Goal: Use online tool/utility

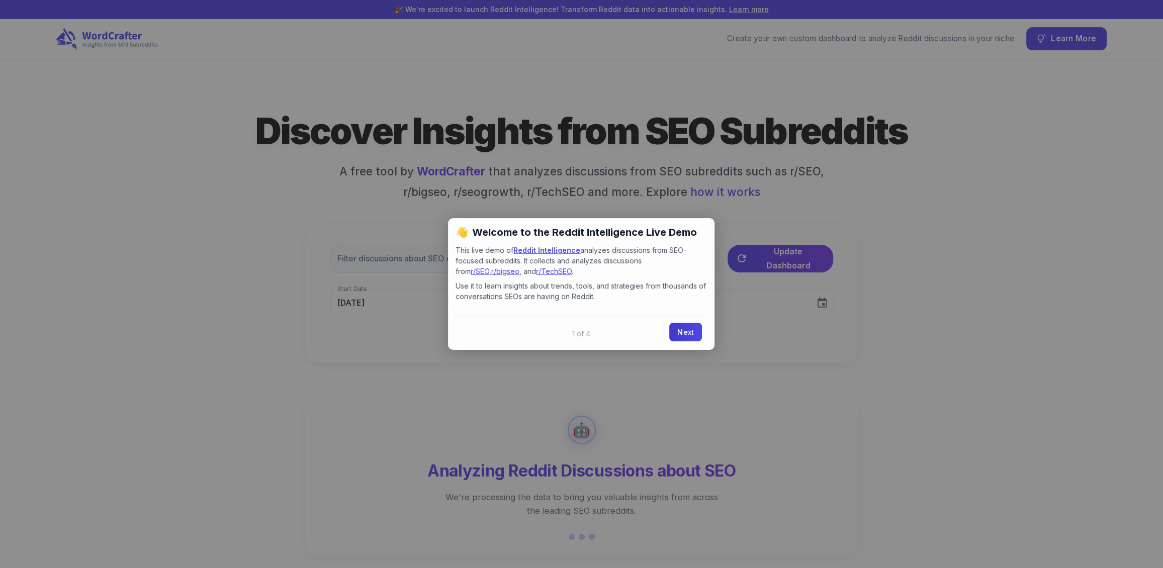
click at [691, 327] on link "Next" at bounding box center [685, 332] width 33 height 19
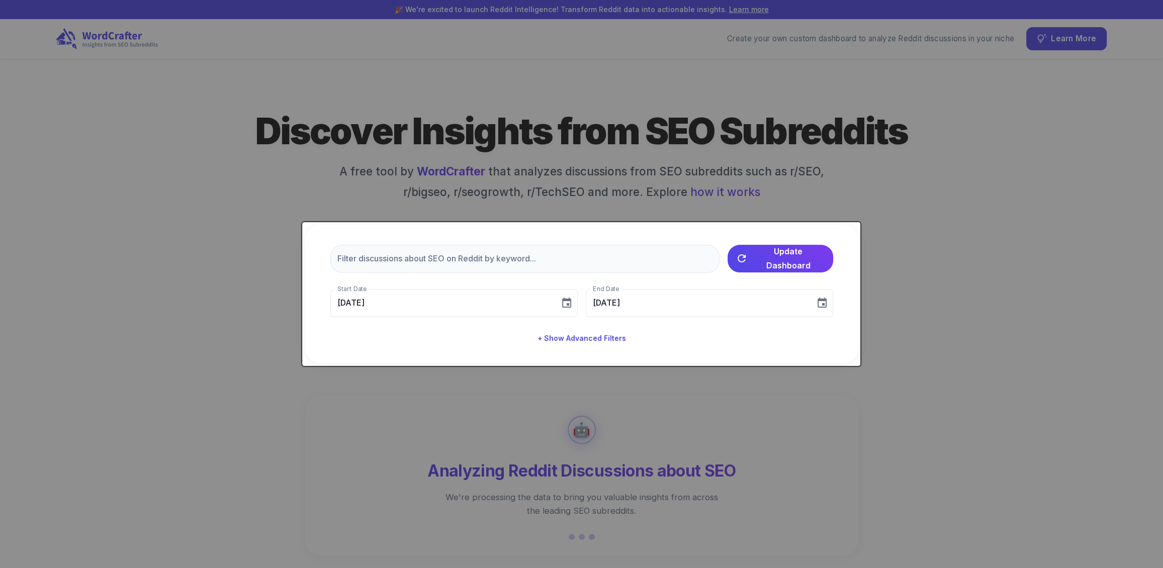
click at [842, 371] on div at bounding box center [581, 284] width 1163 height 568
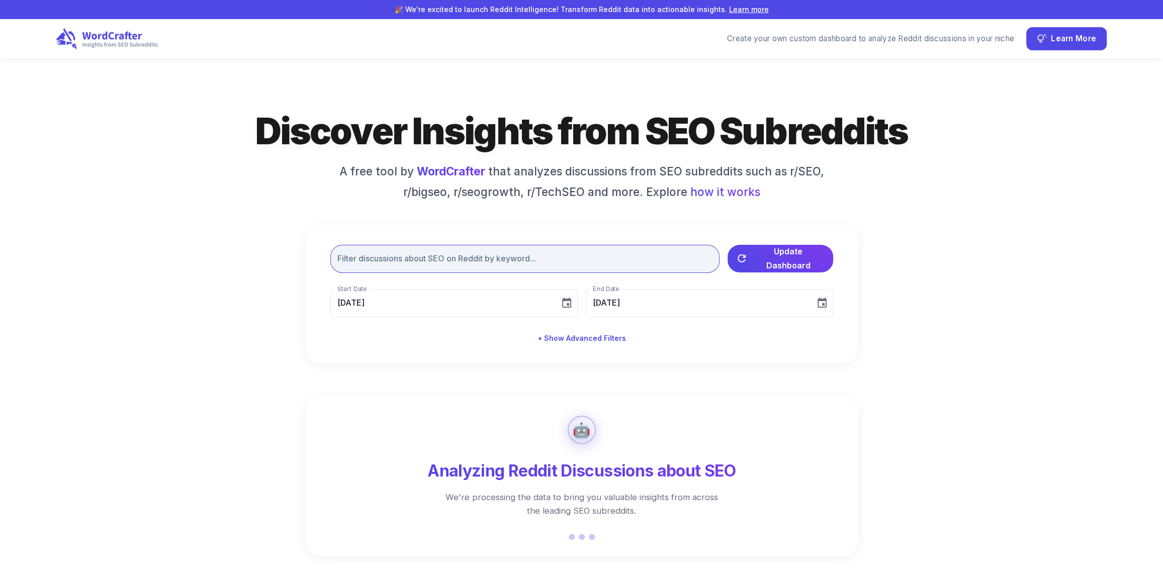
click at [492, 258] on input "text" at bounding box center [524, 259] width 389 height 28
click at [419, 258] on input "text" at bounding box center [524, 259] width 389 height 28
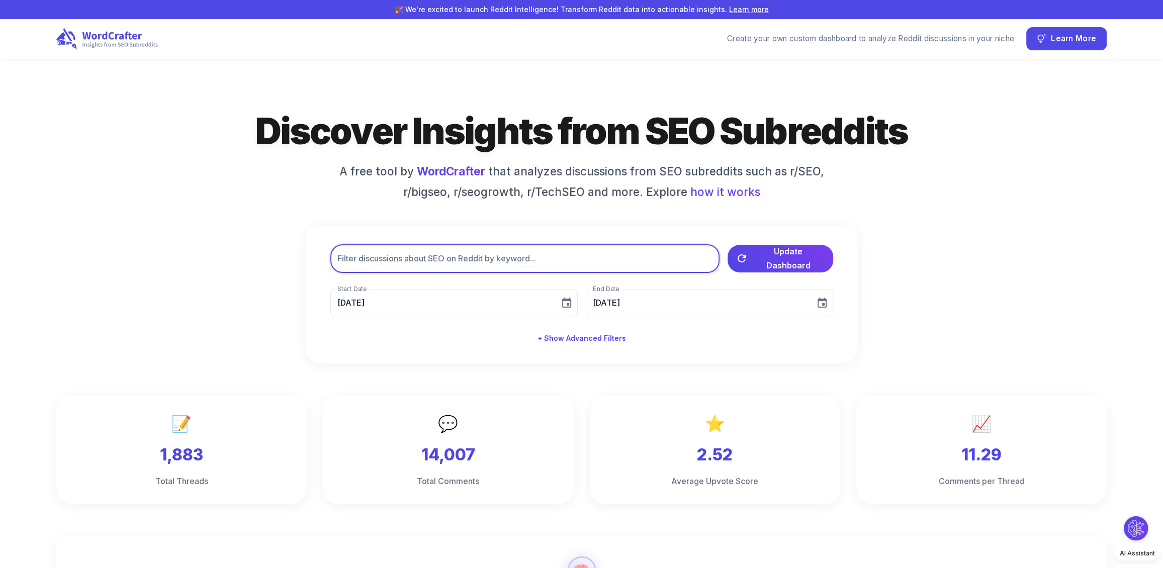
click at [601, 259] on input "text" at bounding box center [524, 259] width 389 height 28
click at [542, 254] on input "text" at bounding box center [524, 259] width 389 height 28
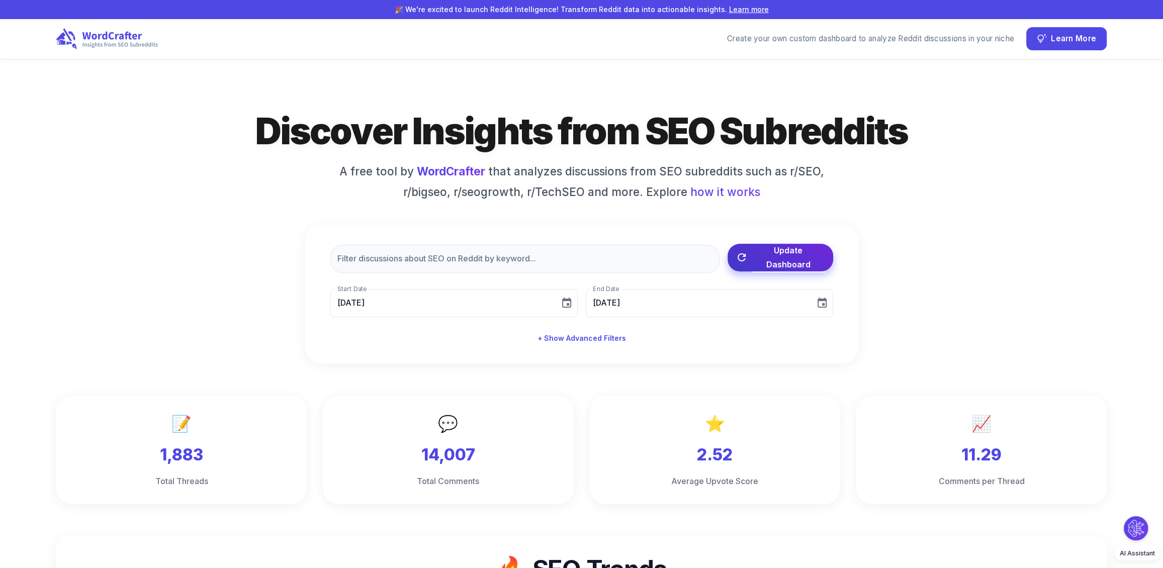
click at [763, 259] on span "Update Dashboard" at bounding box center [788, 257] width 73 height 28
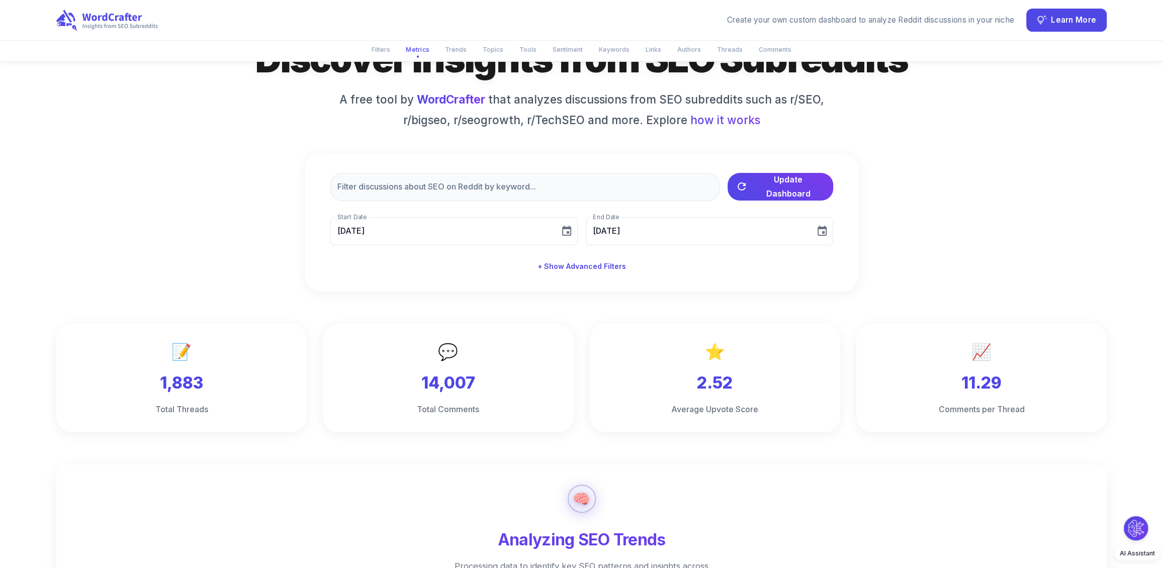
scroll to position [251, 0]
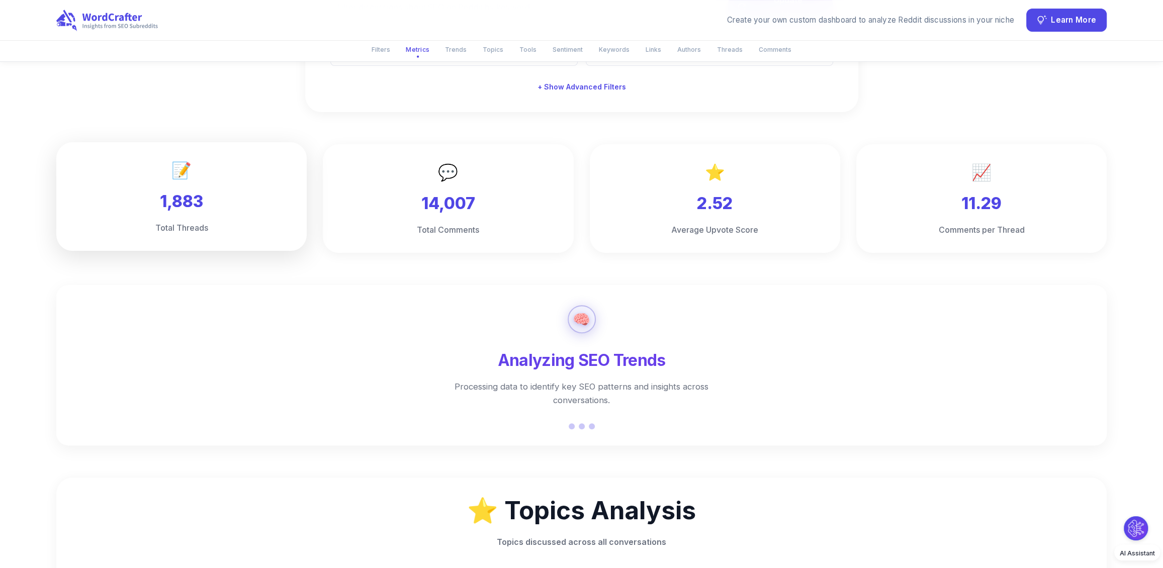
click at [211, 214] on div "📝 1,883 Total Threads" at bounding box center [181, 196] width 250 height 109
click at [184, 200] on h3 "1,883" at bounding box center [181, 202] width 218 height 22
click at [386, 219] on div "💬 14,007 Total Comments" at bounding box center [448, 196] width 250 height 109
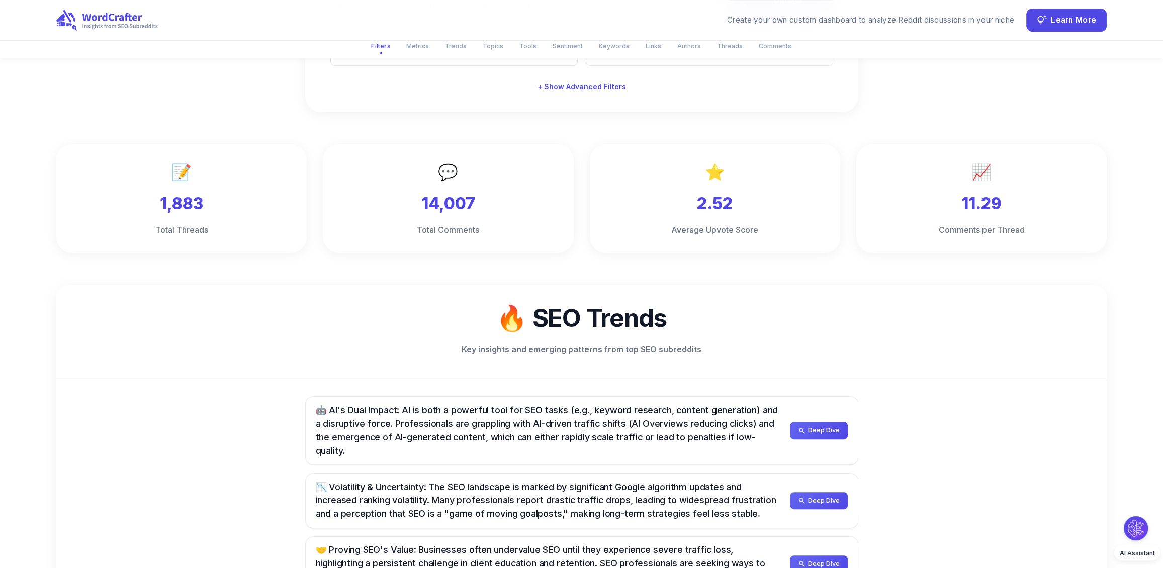
scroll to position [0, 0]
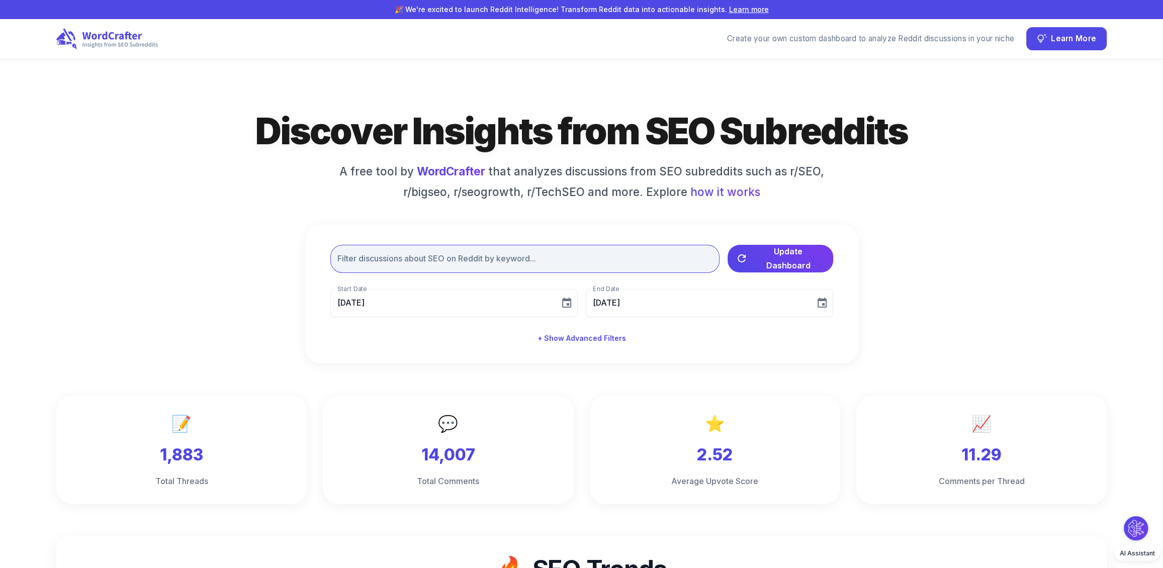
click at [470, 254] on input "text" at bounding box center [524, 259] width 389 height 28
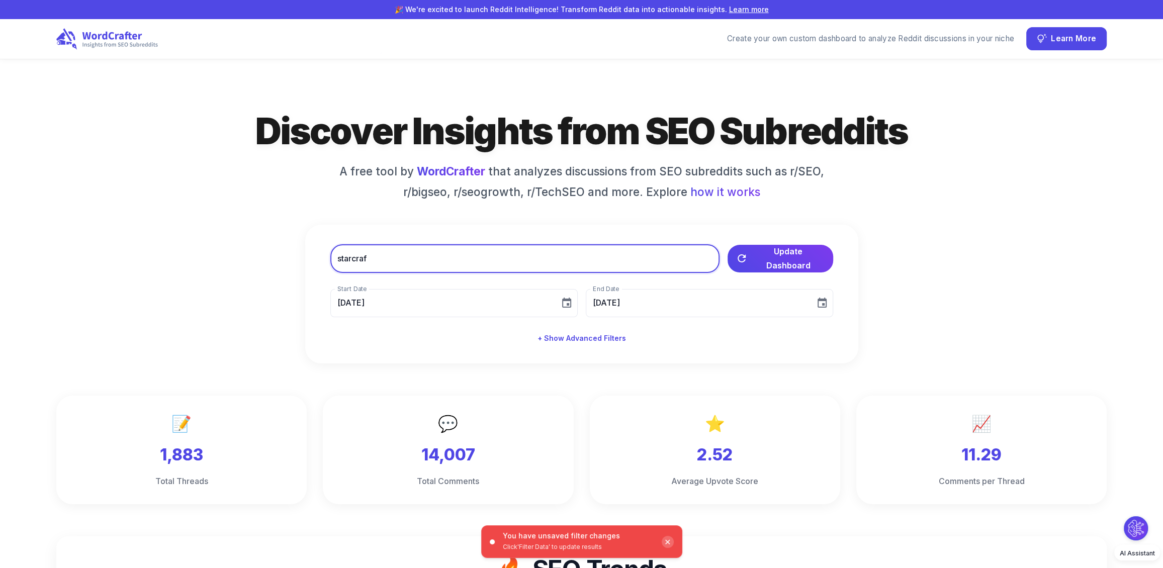
type input "starcraft"
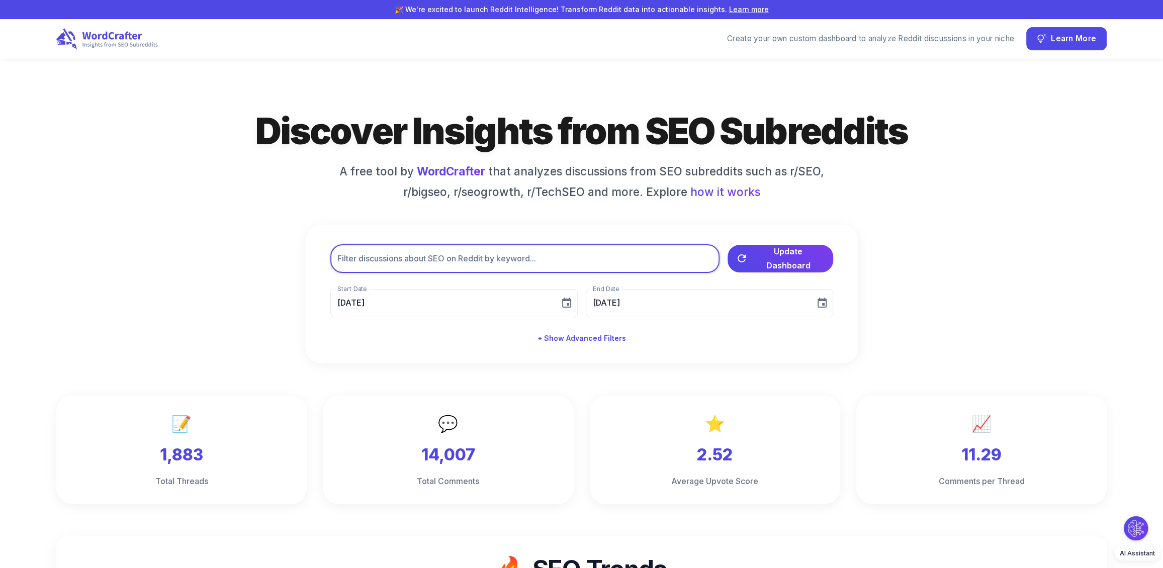
click at [468, 262] on input "text" at bounding box center [524, 259] width 389 height 28
click at [476, 262] on input "text" at bounding box center [524, 259] width 389 height 28
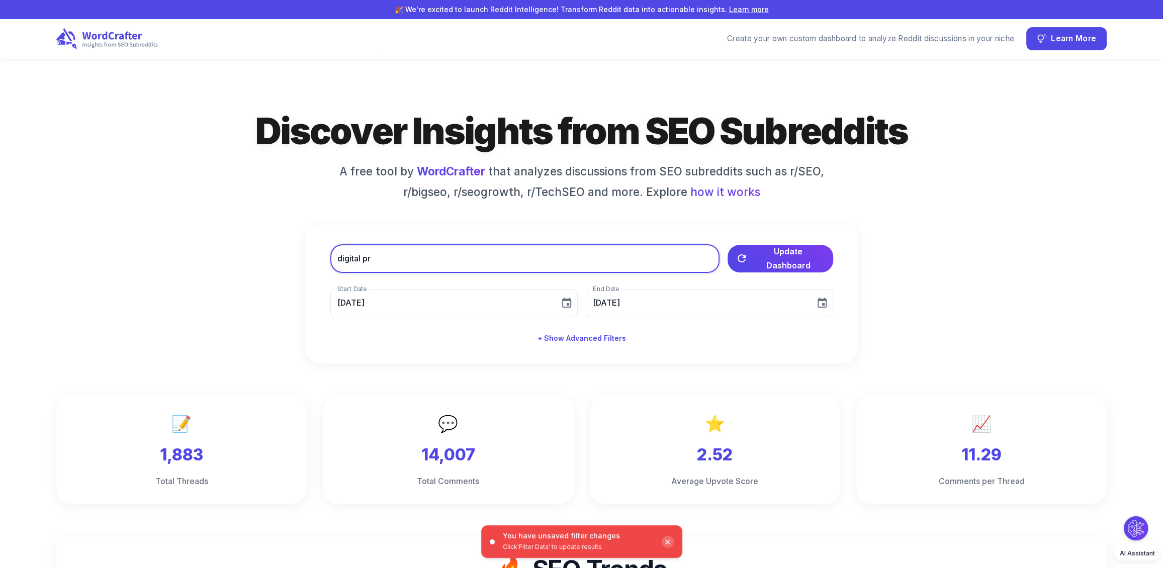
type input "digital pr"
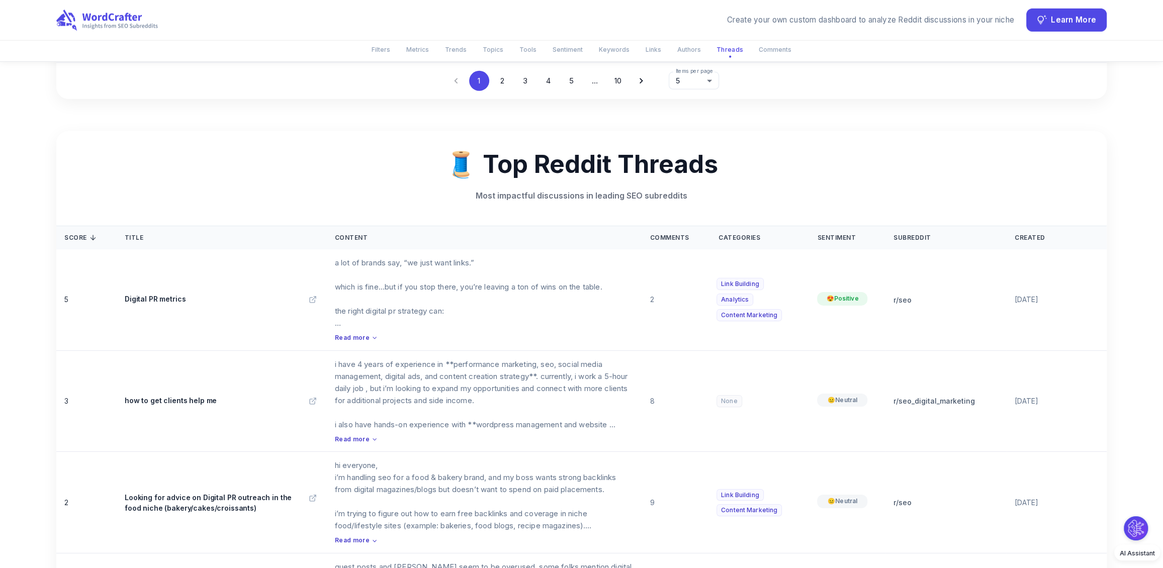
scroll to position [3686, 0]
